Goal: Task Accomplishment & Management: Manage account settings

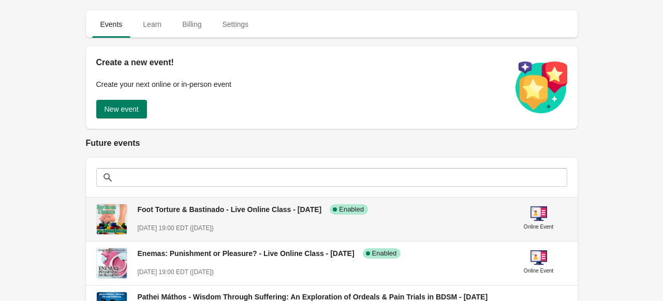
click at [249, 218] on div "Foot Torture & Bastinado - Live Online Class - [DATE] Success Complete Enabled …" at bounding box center [320, 215] width 365 height 38
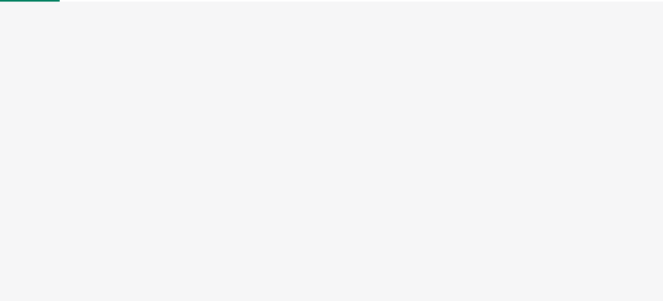
select select "US"
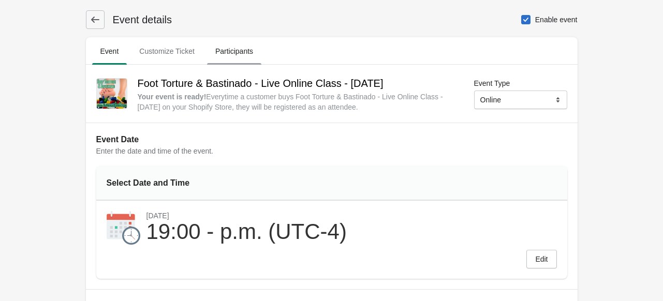
click at [231, 51] on span "Participants" at bounding box center [234, 51] width 54 height 19
select select "US"
